Goal: Task Accomplishment & Management: Manage account settings

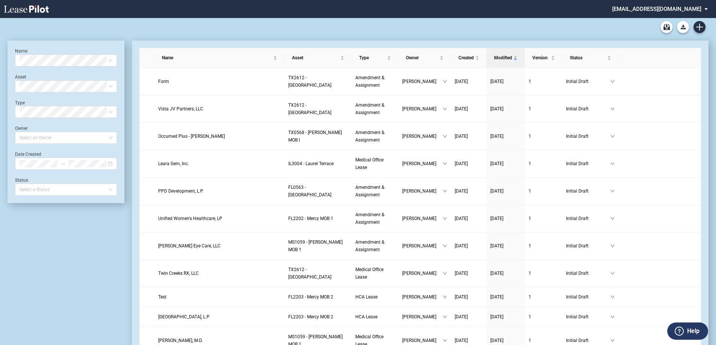
click at [660, 9] on md-select "srichard@healthpeak.com Change Password 2-Factor Authentication Form Management…" at bounding box center [663, 8] width 103 height 17
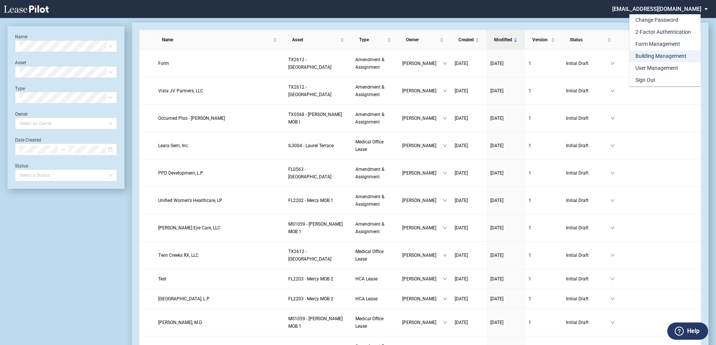
click at [660, 57] on div "Building Management" at bounding box center [661, 55] width 51 height 7
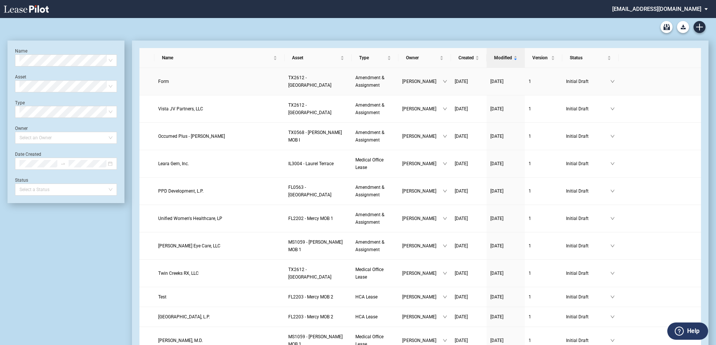
scroll to position [18, 0]
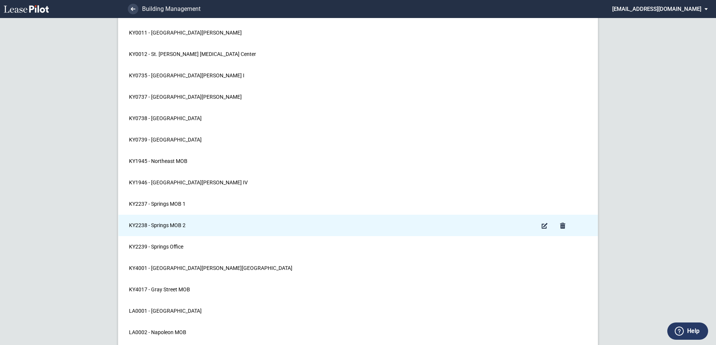
scroll to position [7438, 0]
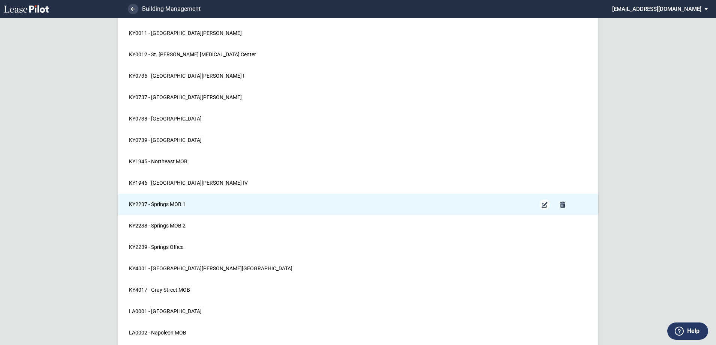
click at [545, 202] on md-icon "Edit Building" at bounding box center [544, 204] width 9 height 9
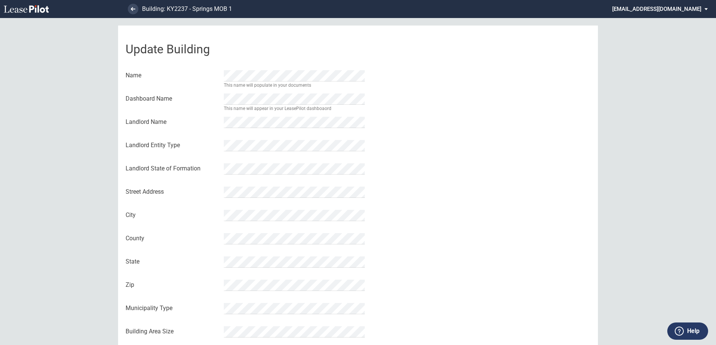
scroll to position [72, 0]
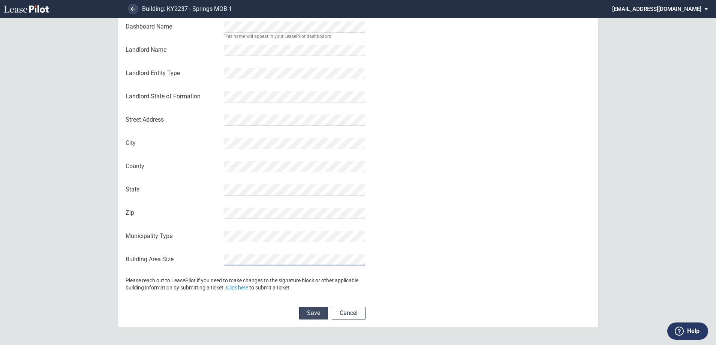
click at [306, 310] on button "Save" at bounding box center [313, 312] width 29 height 13
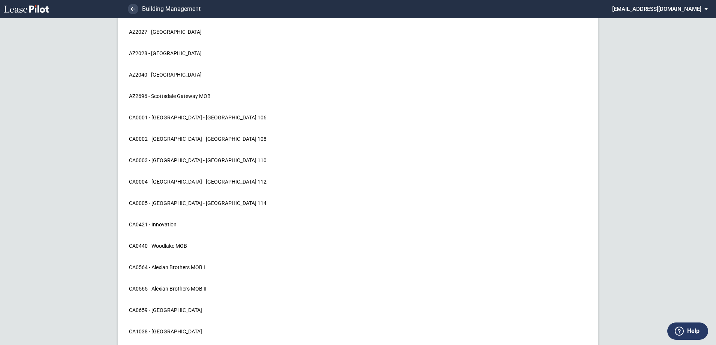
scroll to position [1263, 0]
